Goal: Information Seeking & Learning: Learn about a topic

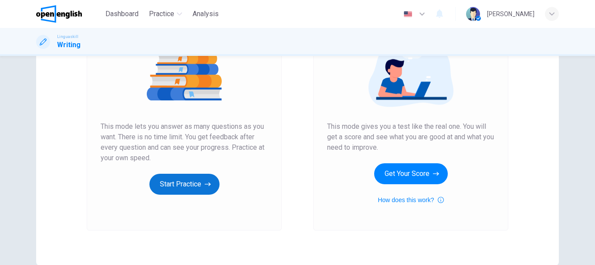
scroll to position [70, 0]
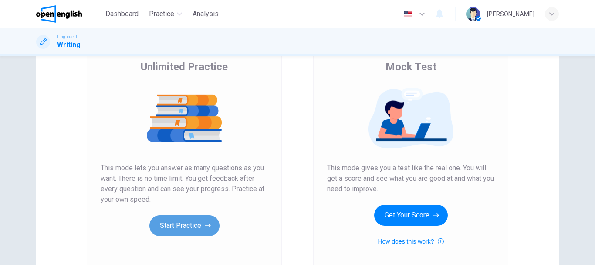
click at [176, 224] on button "Start Practice" at bounding box center [185, 225] width 70 height 21
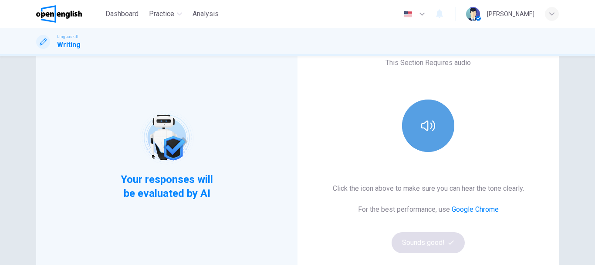
click at [412, 139] on button "button" at bounding box center [428, 125] width 52 height 52
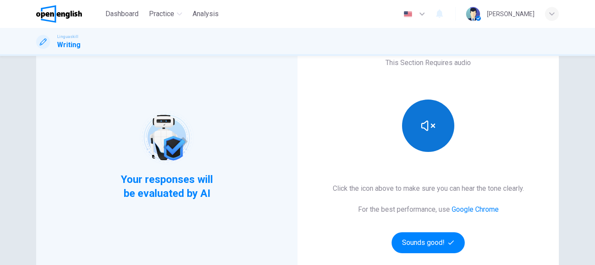
scroll to position [113, 0]
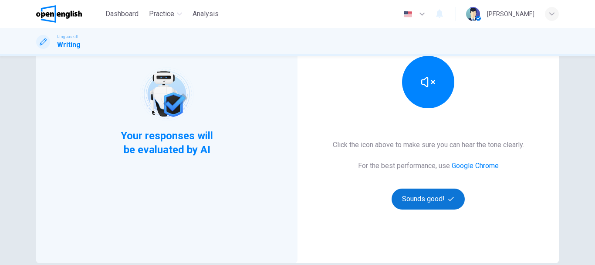
click at [413, 199] on button "Sounds good!" at bounding box center [428, 198] width 73 height 21
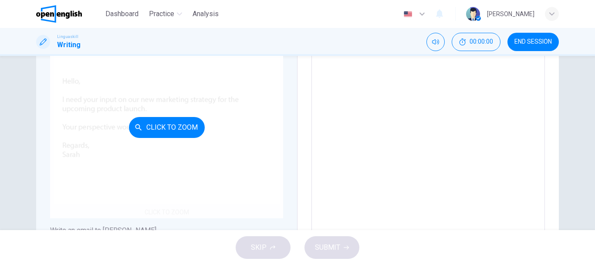
scroll to position [70, 0]
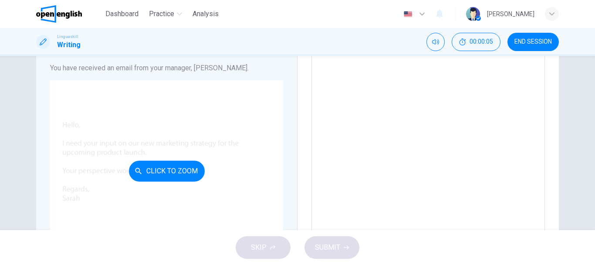
click at [176, 173] on button "Click to Zoom" at bounding box center [167, 170] width 76 height 21
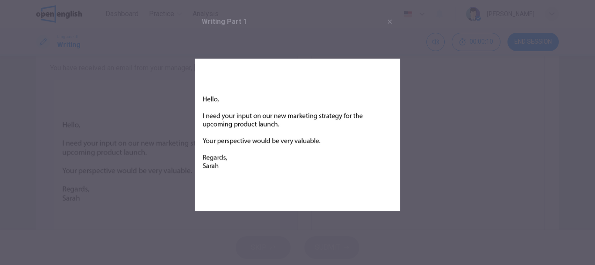
click at [414, 112] on div at bounding box center [297, 132] width 595 height 265
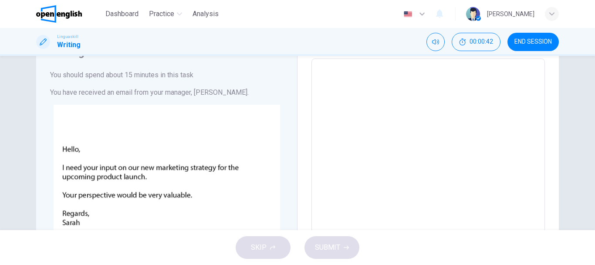
scroll to position [0, 0]
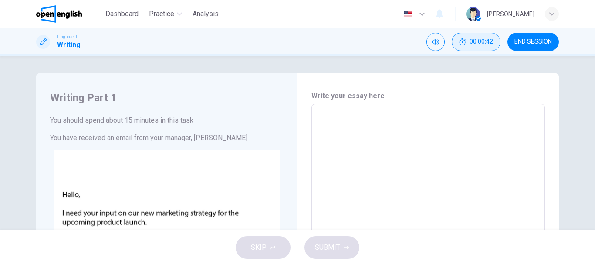
click at [473, 44] on span "00:00:42" at bounding box center [482, 41] width 24 height 7
click at [469, 47] on button "Mute" at bounding box center [466, 42] width 18 height 18
click at [469, 47] on button "Unmute" at bounding box center [466, 42] width 18 height 18
click at [529, 41] on span "END SESSION" at bounding box center [533, 41] width 37 height 7
